Goal: Transaction & Acquisition: Purchase product/service

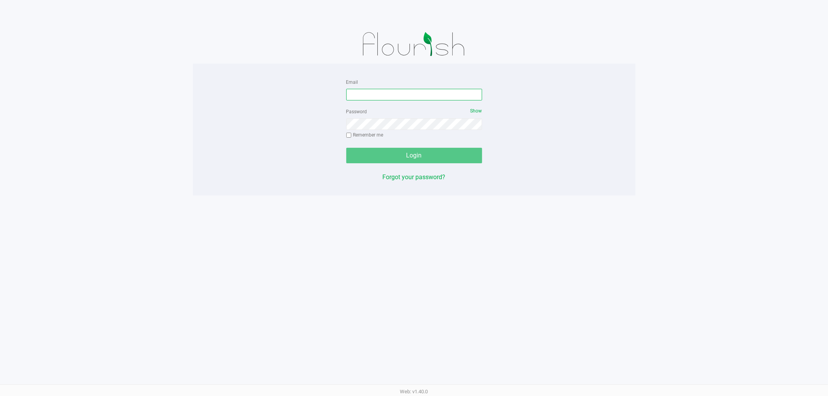
click at [412, 93] on input "Email" at bounding box center [414, 95] width 136 height 12
click at [371, 97] on input "Lhunter@llivepara" at bounding box center [414, 95] width 136 height 12
click at [391, 98] on input "Lhunter@livepara" at bounding box center [414, 95] width 136 height 12
type input "[EMAIL_ADDRESS][DOMAIN_NAME]"
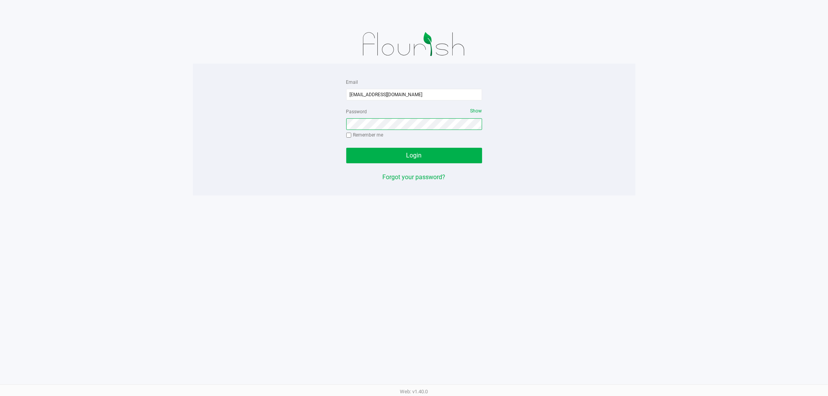
click at [346, 148] on button "Login" at bounding box center [414, 156] width 136 height 16
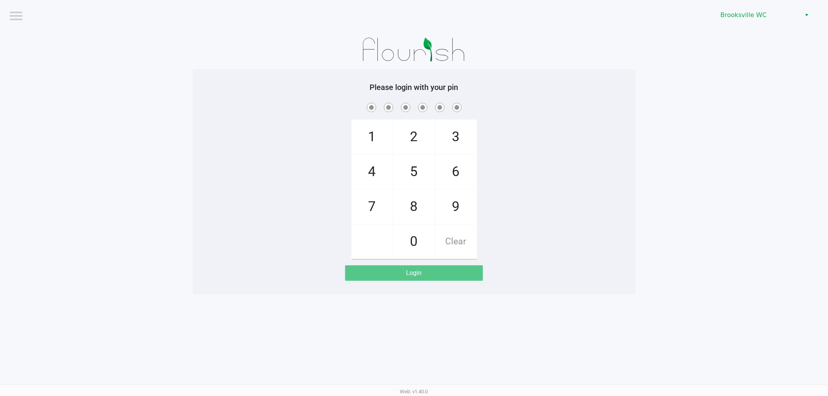
click at [749, 7] on div "Brooksville WC" at bounding box center [624, 15] width 408 height 30
click at [740, 14] on span "Brooksville WC" at bounding box center [758, 14] width 76 height 9
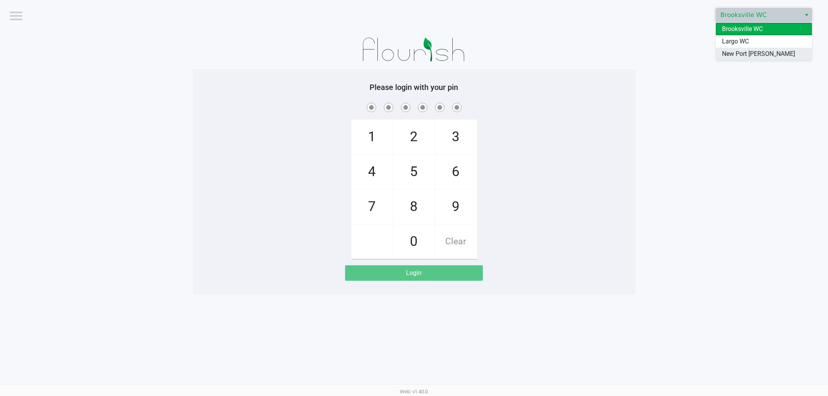
click at [731, 57] on span "New Port [PERSON_NAME]" at bounding box center [758, 53] width 73 height 9
click at [651, 131] on app-pos-login-wrapper "Logout [GEOGRAPHIC_DATA][PERSON_NAME] Please login with your pin 1 4 7 2 5 8 0 …" at bounding box center [414, 147] width 828 height 294
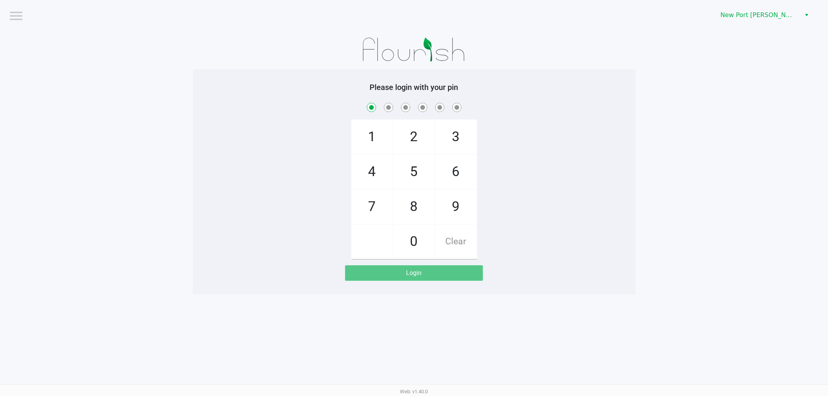
checkbox input "true"
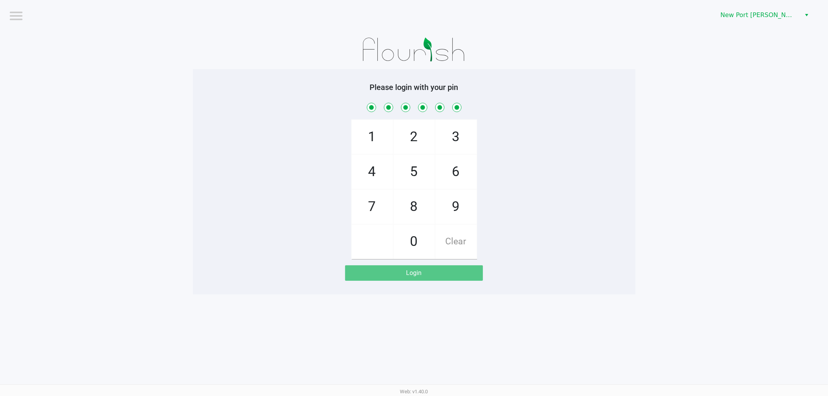
checkbox input "true"
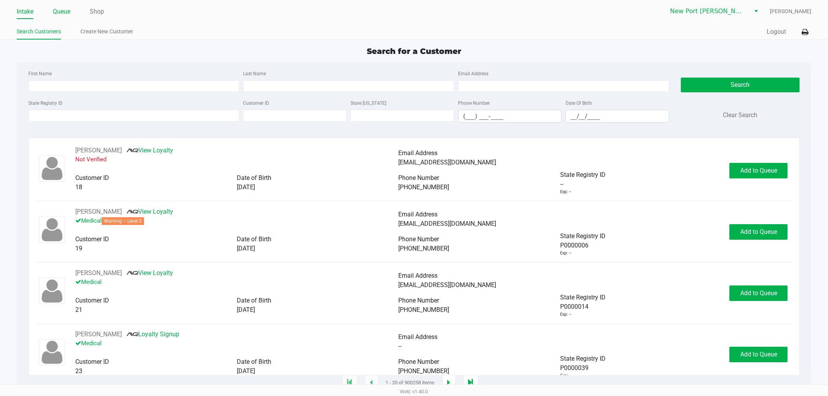
click at [60, 11] on link "Queue" at bounding box center [61, 11] width 17 height 11
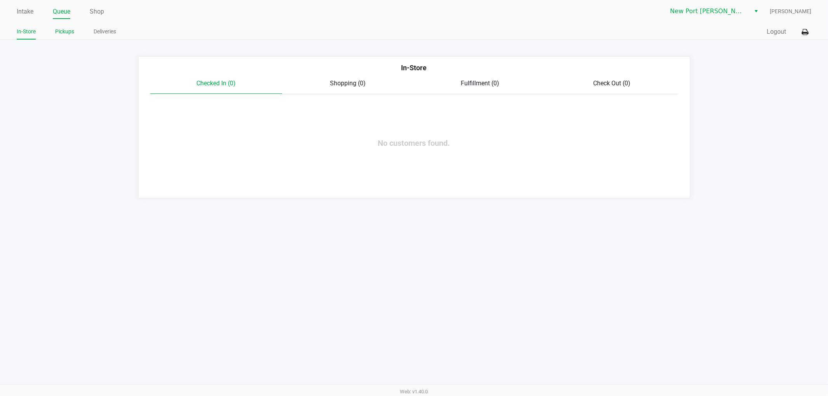
click at [60, 29] on link "Pickups" at bounding box center [64, 32] width 19 height 10
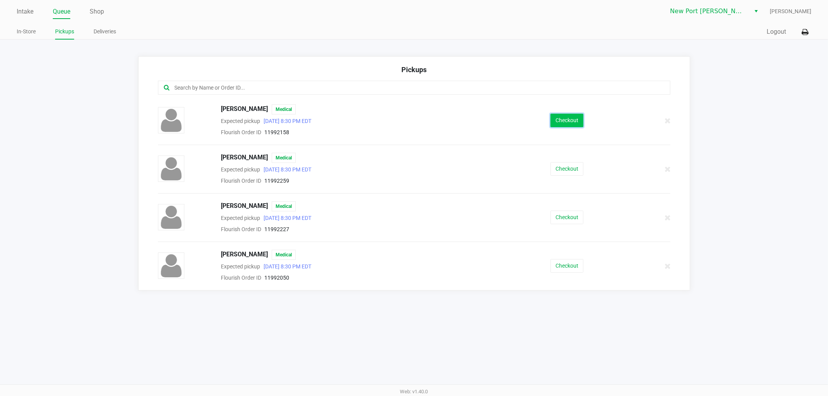
click at [560, 121] on button "Checkout" at bounding box center [566, 121] width 33 height 14
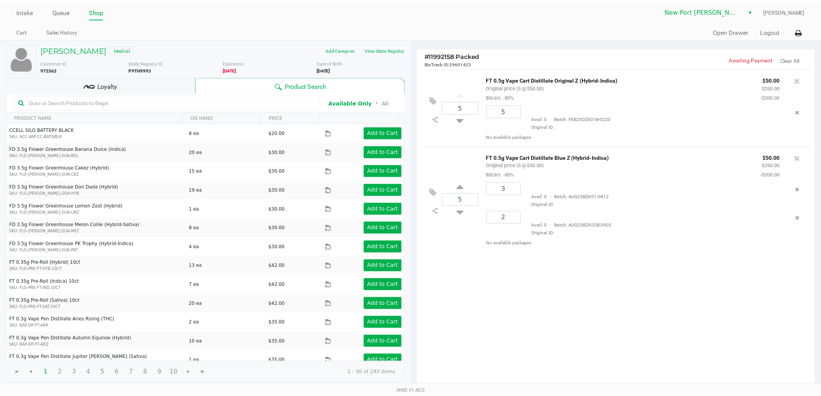
scroll to position [80, 0]
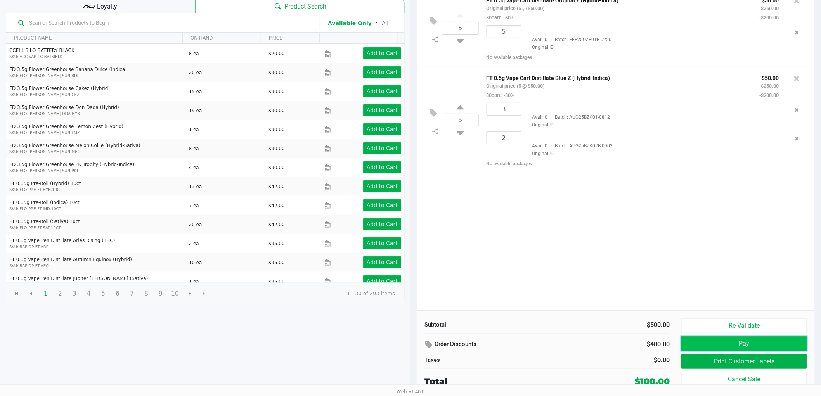
click at [717, 341] on button "Pay" at bounding box center [744, 343] width 126 height 15
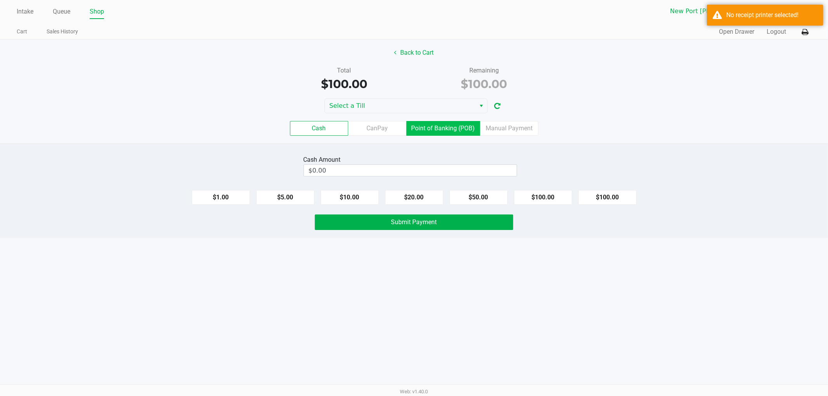
click at [464, 130] on label "Point of Banking (POB)" at bounding box center [443, 128] width 74 height 15
click at [0, 0] on 7 "Point of Banking (POB)" at bounding box center [0, 0] width 0 height 0
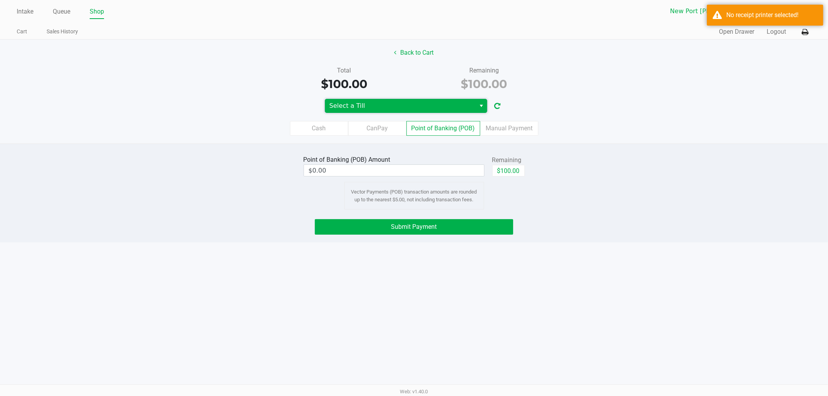
click at [435, 106] on span "Select a Till" at bounding box center [400, 105] width 142 height 9
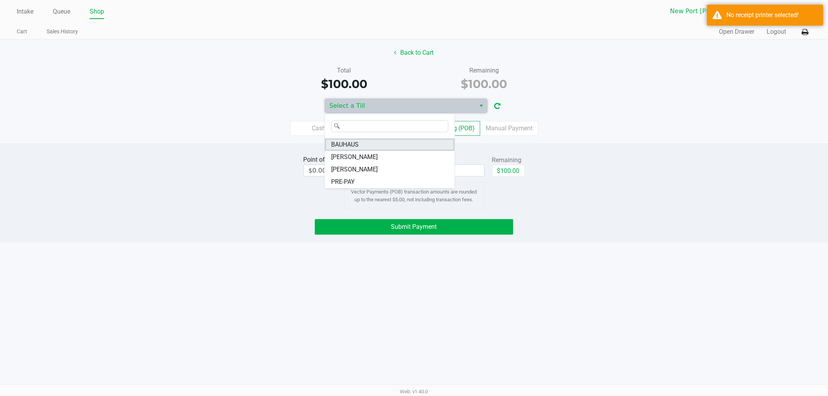
click at [362, 142] on li "BAUHAUS" at bounding box center [390, 145] width 130 height 12
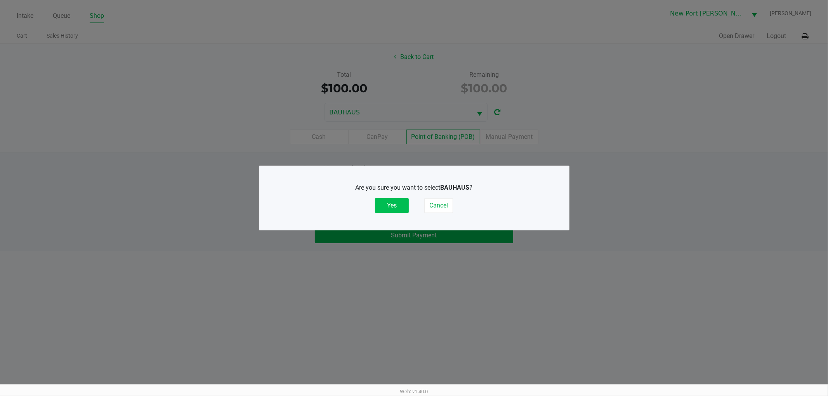
click at [396, 201] on button "Yes" at bounding box center [392, 205] width 34 height 15
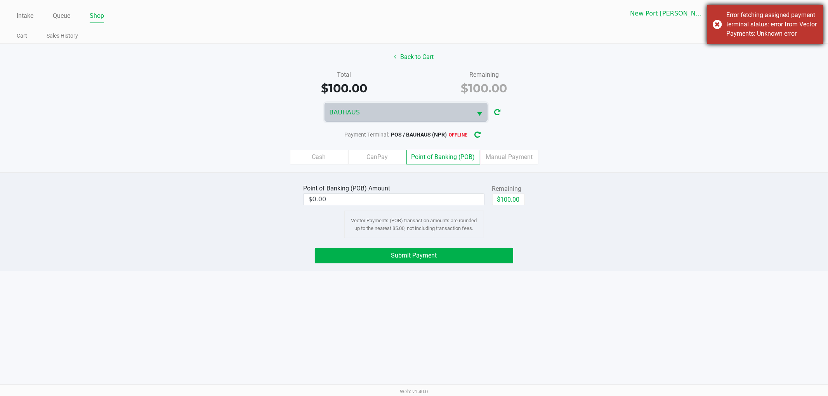
click at [782, 19] on div "Error fetching assigned payment terminal status: error from Vector Payments: Un…" at bounding box center [771, 24] width 91 height 28
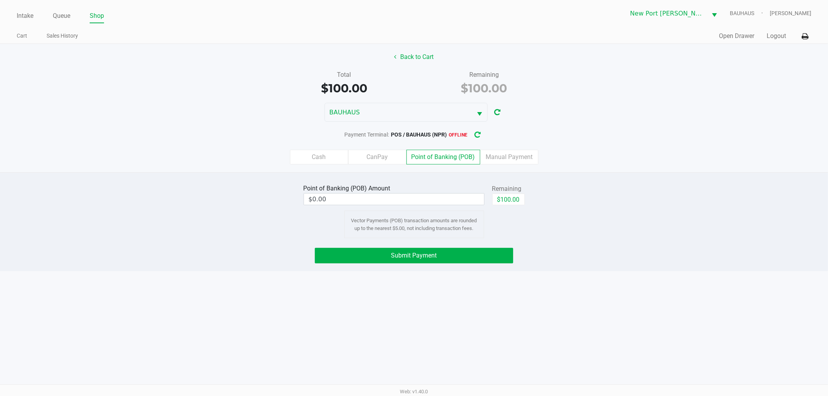
click at [479, 133] on icon "button" at bounding box center [477, 134] width 6 height 5
click at [805, 36] on icon at bounding box center [804, 36] width 7 height 5
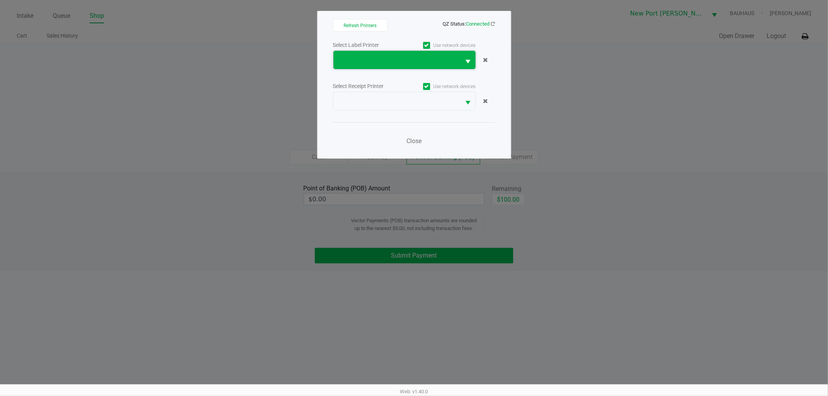
click at [447, 61] on span at bounding box center [397, 59] width 118 height 9
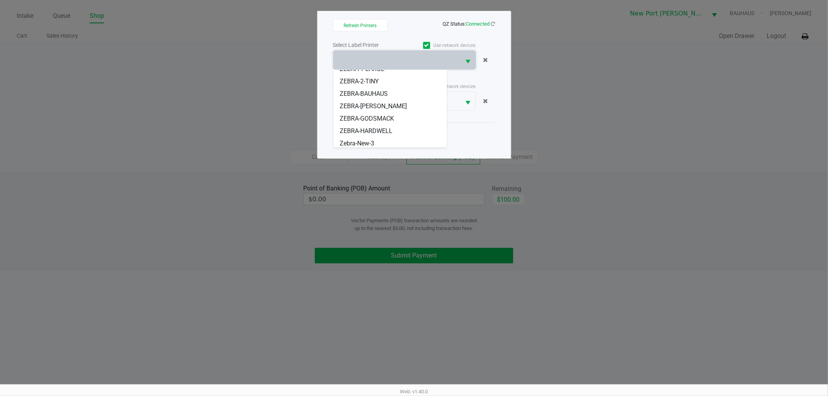
scroll to position [59, 0]
click at [373, 88] on span "ZEBRA-BAUHAUS" at bounding box center [363, 91] width 48 height 9
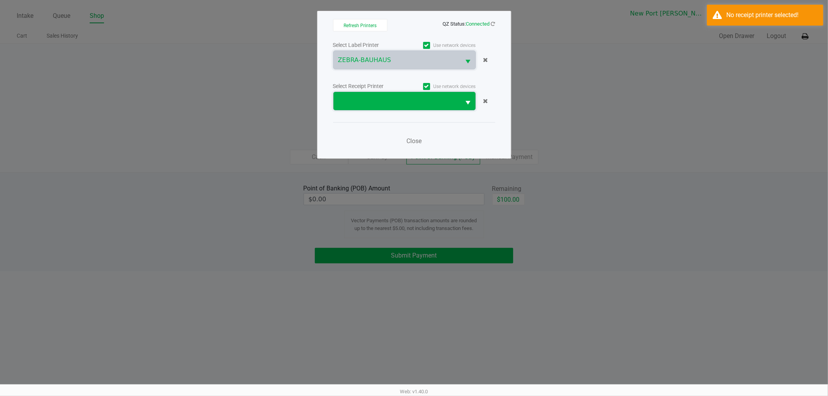
click at [386, 107] on span at bounding box center [396, 101] width 127 height 18
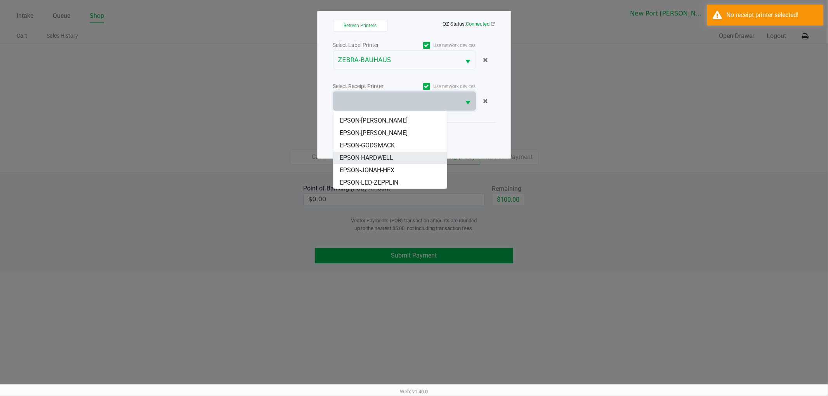
scroll to position [0, 0]
click at [383, 114] on span "EPSON-BAUHAUS" at bounding box center [363, 117] width 49 height 9
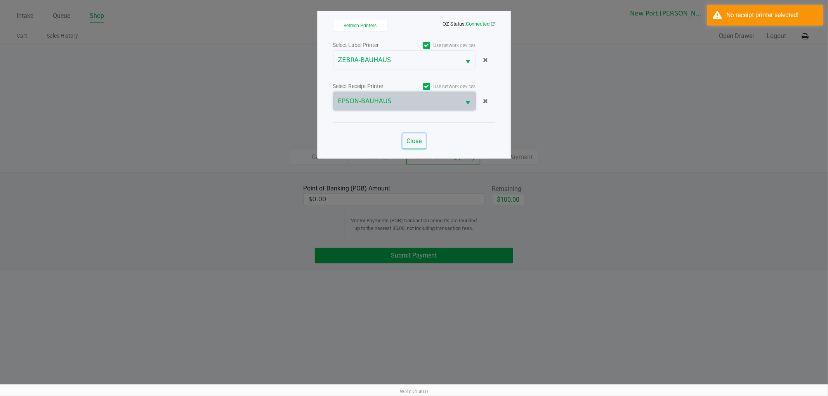
click at [416, 138] on span "Close" at bounding box center [413, 140] width 15 height 7
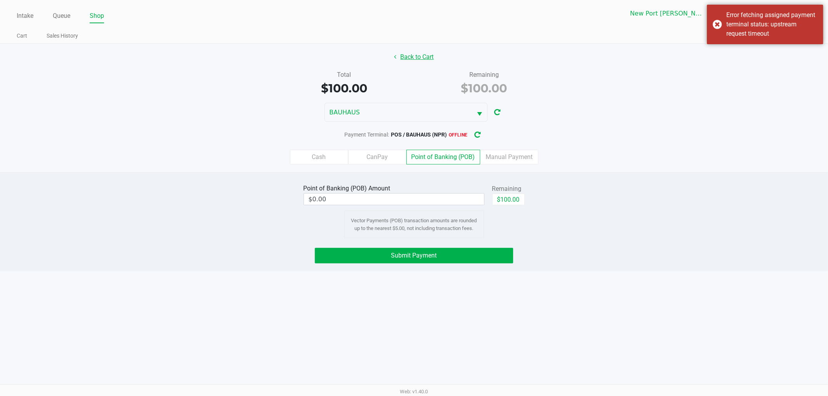
click at [412, 59] on button "Back to Cart" at bounding box center [414, 57] width 50 height 15
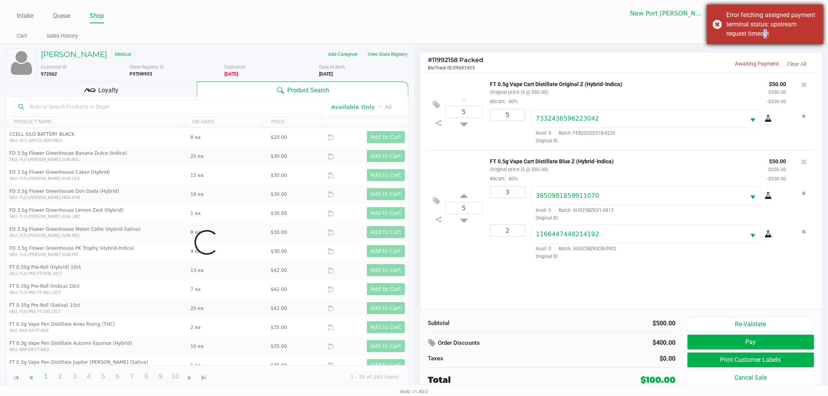
click at [763, 33] on div "Error fetching assigned payment terminal status: upstream request timeout" at bounding box center [771, 24] width 91 height 28
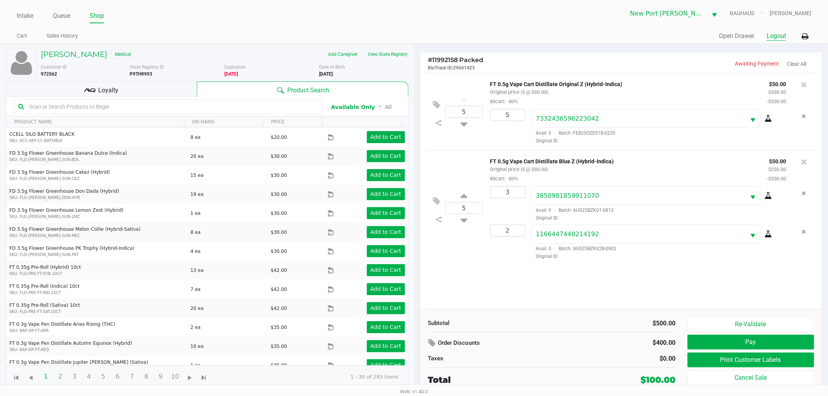
click at [778, 34] on button "Logout" at bounding box center [775, 35] width 19 height 9
